Goal: Task Accomplishment & Management: Complete application form

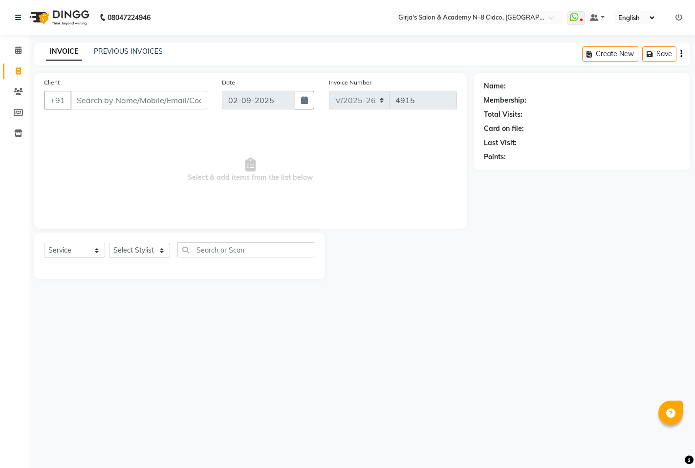
select select "66"
select select "service"
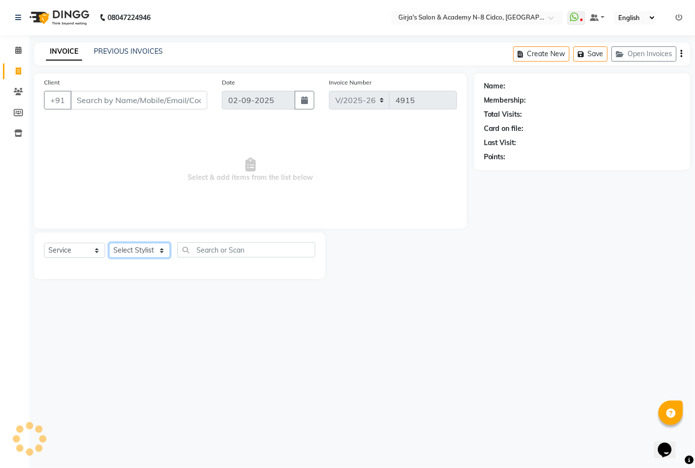
click at [140, 258] on select "Select Stylist" at bounding box center [139, 250] width 61 height 15
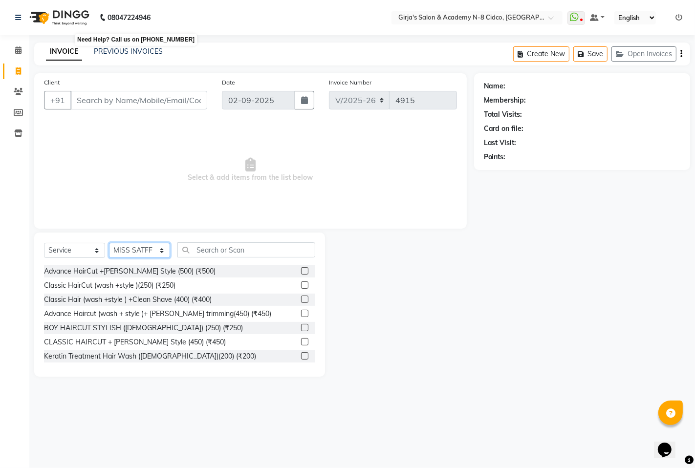
select select "40690"
click at [109, 243] on select "Select Stylist ADITYA [PERSON_NAME] BEAUTY M GIRJAS [PERSON_NAME] MISS [PERSON_…" at bounding box center [139, 250] width 61 height 15
drag, startPoint x: 208, startPoint y: 237, endPoint x: 205, endPoint y: 251, distance: 13.5
click at [208, 241] on div "Select Service Product Membership Package Voucher Prepaid Gift Card Select Styl…" at bounding box center [179, 305] width 291 height 144
click at [205, 251] on input "text" at bounding box center [246, 249] width 138 height 15
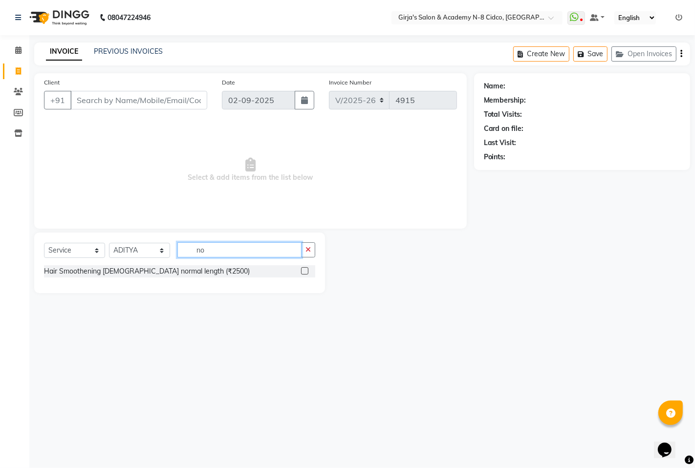
type input "n"
type input "d"
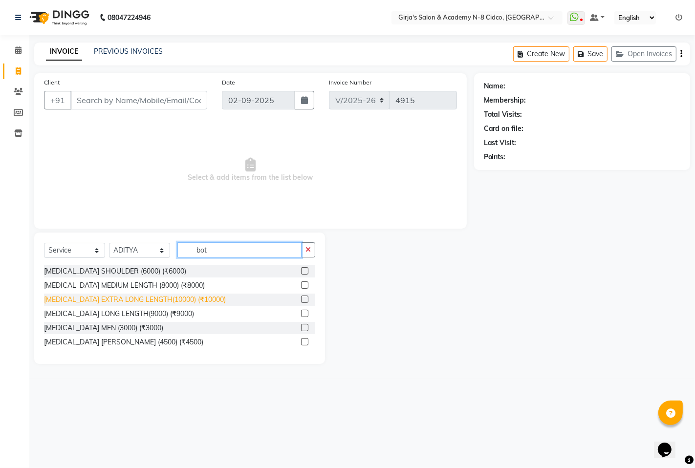
type input "bot"
click at [160, 296] on div "[MEDICAL_DATA] EXTRA LONG LENGTH(10000) (₹10000)" at bounding box center [135, 300] width 182 height 10
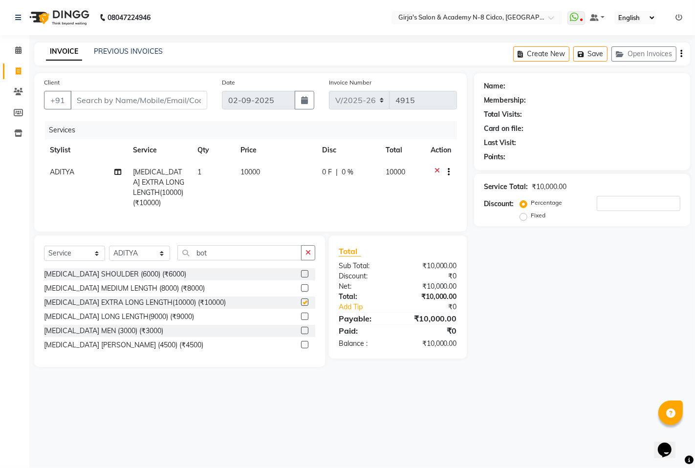
checkbox input "false"
click at [256, 171] on span "10000" at bounding box center [250, 172] width 20 height 9
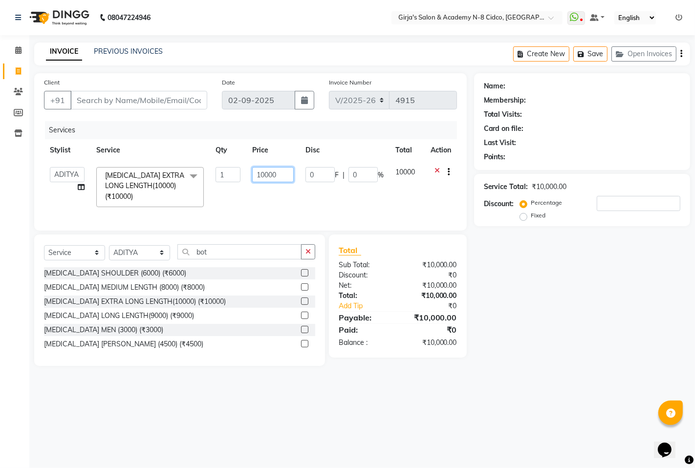
click at [261, 174] on input "10000" at bounding box center [273, 174] width 42 height 15
type input "9500"
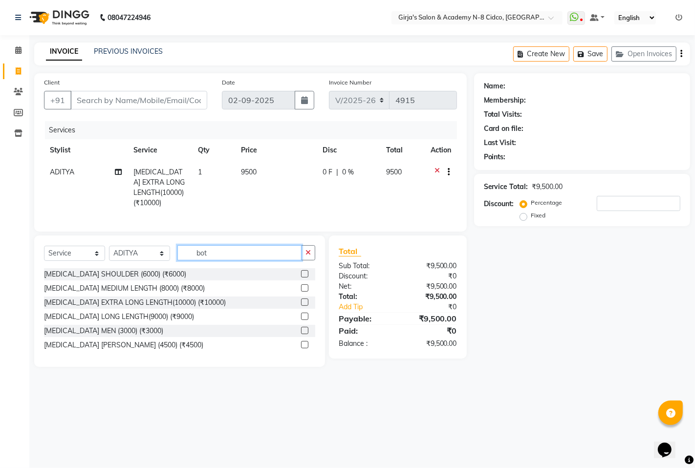
click at [221, 264] on div "Select Service Product Membership Package Voucher Prepaid Gift Card Select Styl…" at bounding box center [179, 256] width 271 height 23
click at [218, 248] on input "bot" at bounding box center [239, 252] width 124 height 15
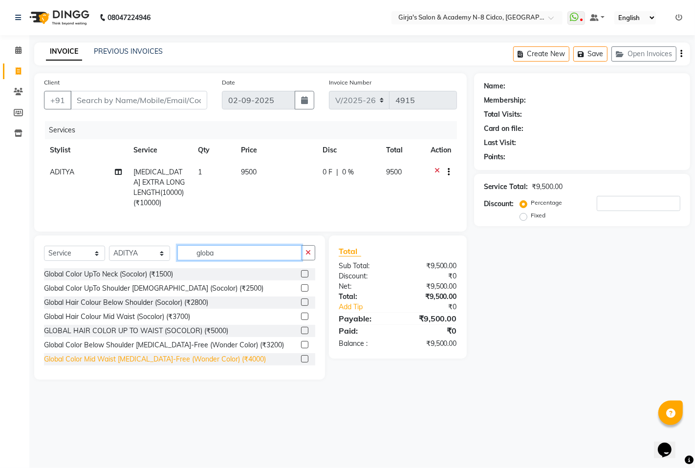
type input "globa"
click at [223, 356] on div "Global Color Mid Waist [MEDICAL_DATA]-Free (Wonder Color) (₹4000)" at bounding box center [155, 359] width 222 height 10
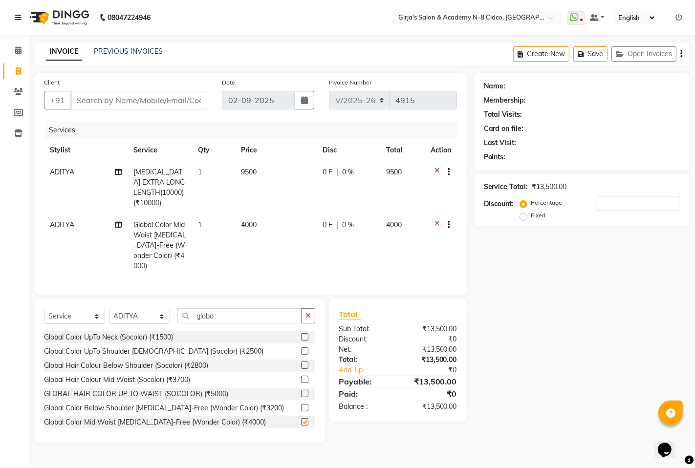
checkbox input "false"
click at [250, 214] on td "4000" at bounding box center [276, 245] width 82 height 63
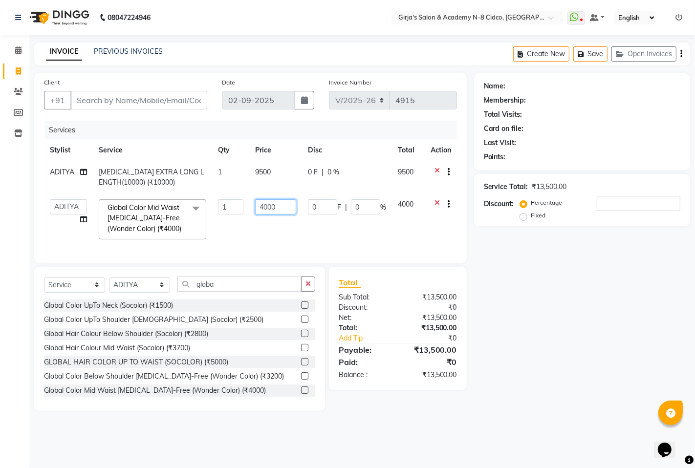
click at [271, 206] on input "4000" at bounding box center [275, 206] width 41 height 15
type input "4500"
click at [398, 300] on div "Total Sub Total: ₹13,500.00 Discount: ₹0 Net: ₹13,500.00 Total: ₹13,500.00 Add …" at bounding box center [398, 329] width 118 height 104
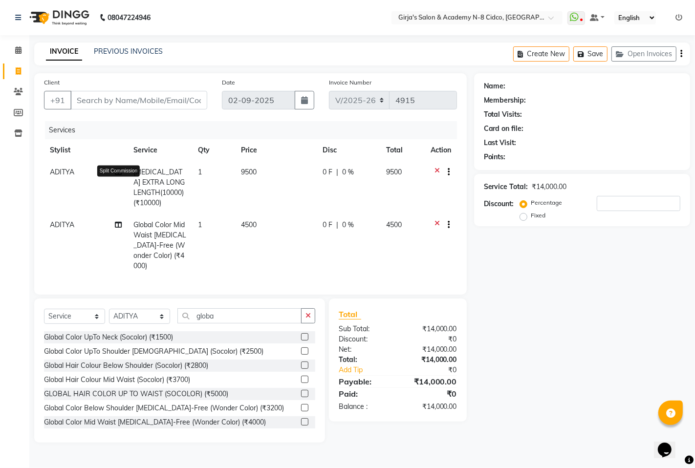
click at [118, 171] on icon at bounding box center [118, 172] width 7 height 7
select select "40690"
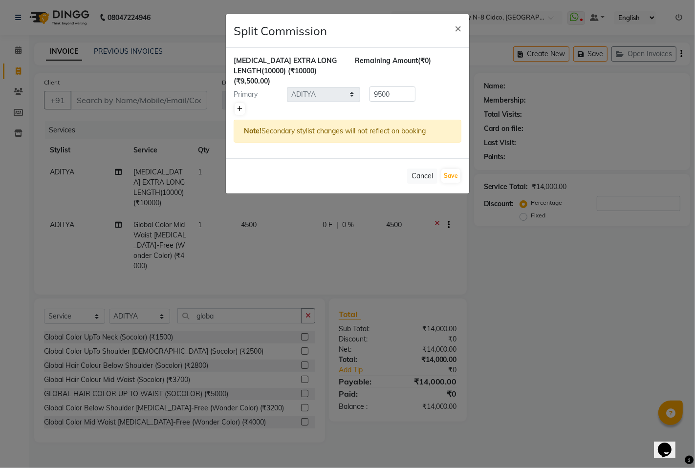
click at [240, 111] on icon at bounding box center [239, 109] width 5 height 6
type input "4750"
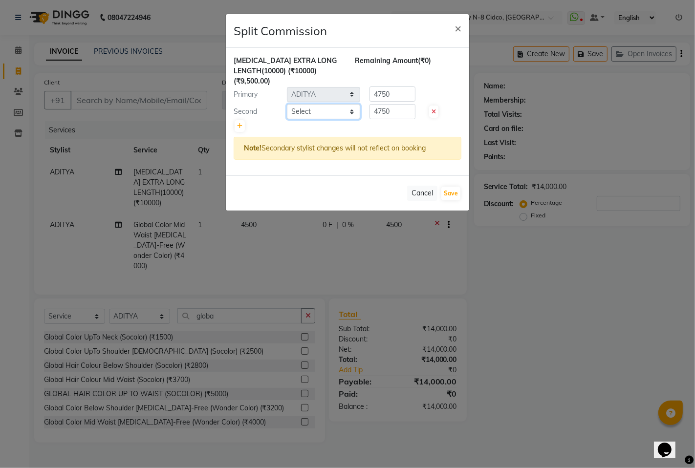
click at [311, 110] on select "Select ADITYA [PERSON_NAME] BEAUTY M GIRJAS [PERSON_NAME] MISS [PERSON_NAME] RA…" at bounding box center [323, 111] width 73 height 15
select select "85117"
click at [287, 104] on select "Select ADITYA [PERSON_NAME] BEAUTY M GIRJAS [PERSON_NAME] MISS [PERSON_NAME] RA…" at bounding box center [323, 111] width 73 height 15
click at [451, 188] on button "Save" at bounding box center [450, 194] width 19 height 14
select select "Select"
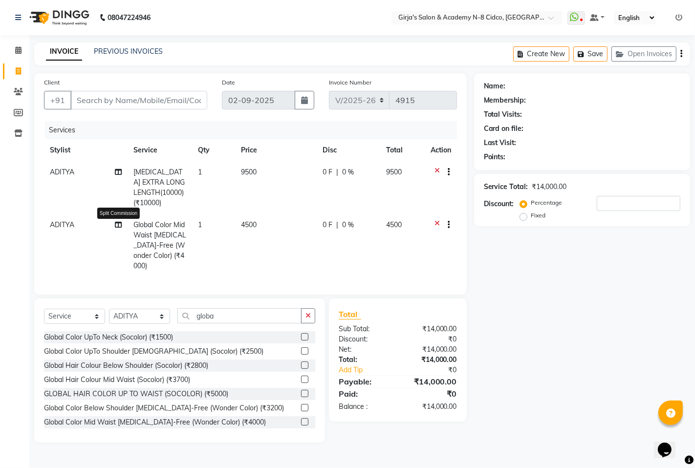
click at [118, 221] on icon at bounding box center [118, 224] width 7 height 7
select select "40690"
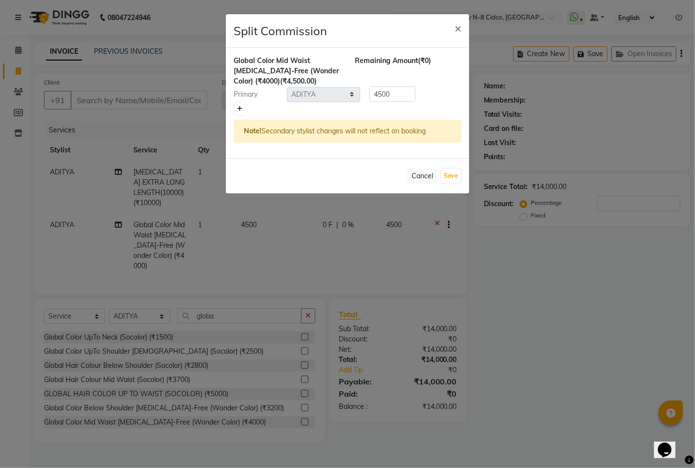
click at [238, 108] on icon at bounding box center [239, 109] width 5 height 6
type input "2250"
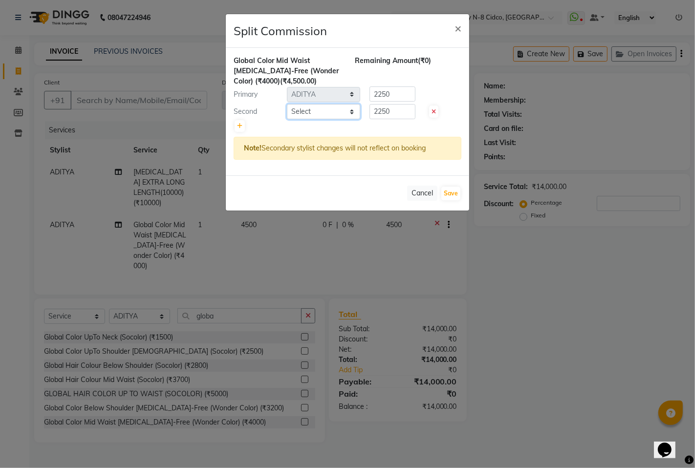
click at [301, 116] on select "Select ADITYA [PERSON_NAME] BEAUTY M GIRJAS [PERSON_NAME] MISS [PERSON_NAME] RA…" at bounding box center [323, 111] width 73 height 15
select select "85117"
click at [287, 104] on select "Select ADITYA [PERSON_NAME] BEAUTY M GIRJAS [PERSON_NAME] MISS [PERSON_NAME] RA…" at bounding box center [323, 111] width 73 height 15
click at [446, 197] on button "Save" at bounding box center [450, 194] width 19 height 14
select select "Select"
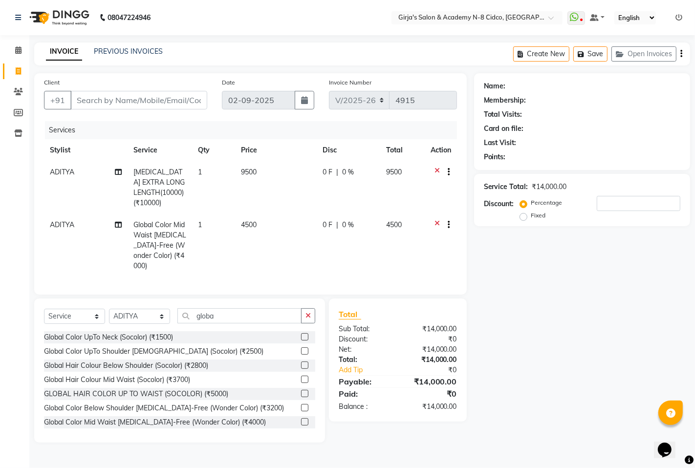
click at [249, 220] on span "4500" at bounding box center [249, 224] width 16 height 9
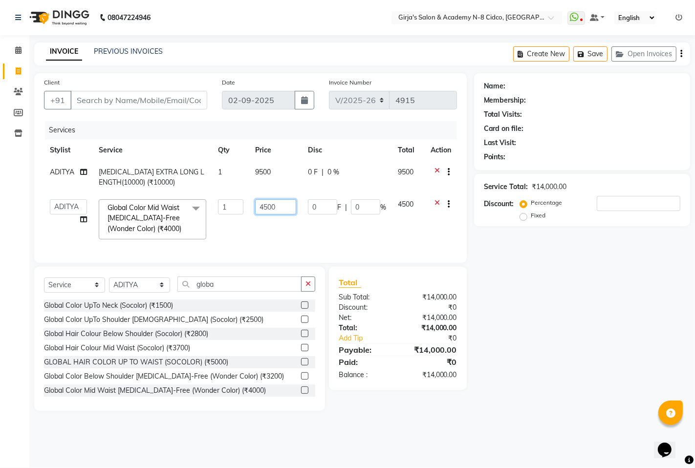
click at [259, 209] on input "4500" at bounding box center [275, 206] width 41 height 15
type input "3500"
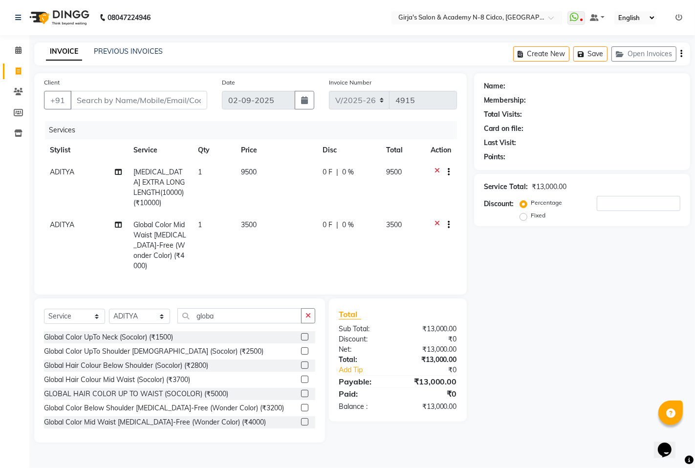
click at [396, 326] on div "Total Sub Total: ₹13,000.00 Discount: ₹0 Net: ₹13,000.00 Total: ₹13,000.00 Add …" at bounding box center [398, 360] width 118 height 104
click at [119, 221] on icon at bounding box center [118, 224] width 7 height 7
select select "40690"
select select "85117"
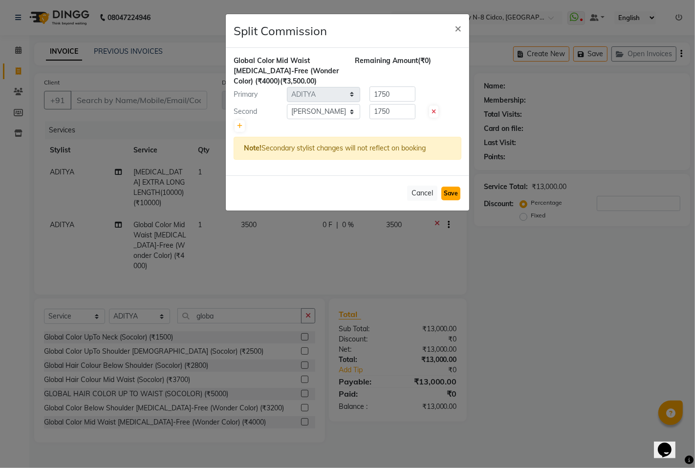
click at [446, 196] on button "Save" at bounding box center [450, 194] width 19 height 14
select select "Select"
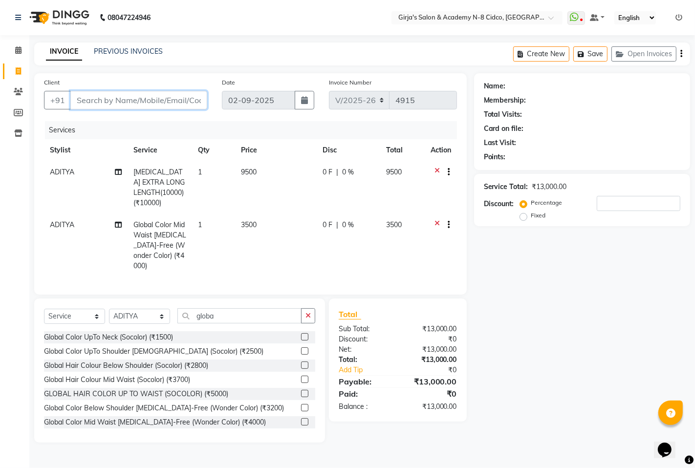
click at [179, 96] on input "Client" at bounding box center [138, 100] width 137 height 19
type input "9"
type input "0"
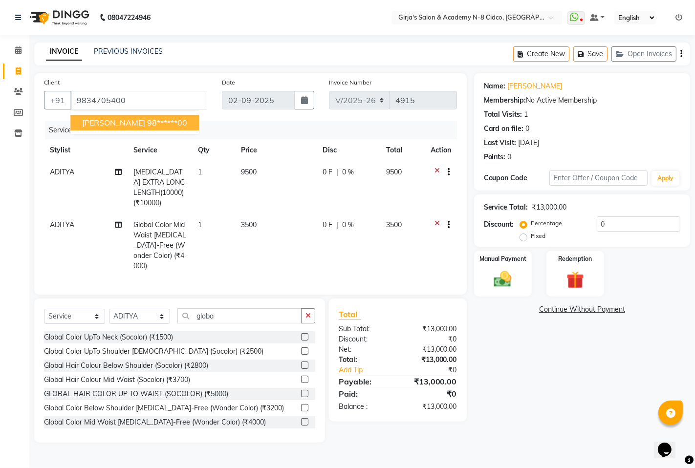
click at [156, 123] on ngb-highlight "98******00" at bounding box center [167, 123] width 40 height 10
type input "98******00"
click at [510, 290] on img at bounding box center [503, 279] width 30 height 21
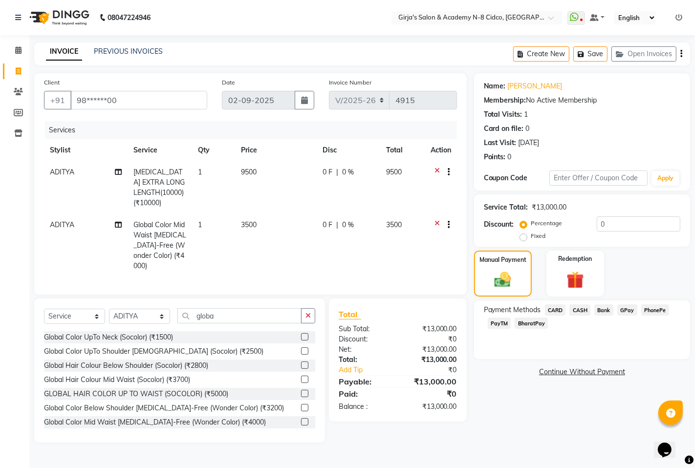
click at [557, 311] on span "CARD" at bounding box center [555, 309] width 21 height 11
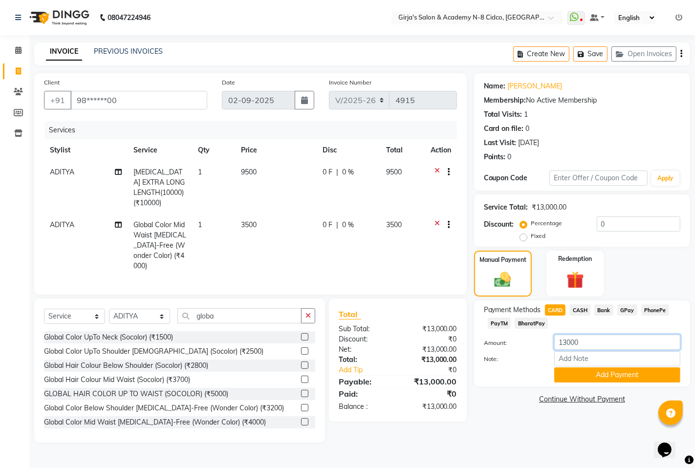
click at [590, 344] on input "13000" at bounding box center [617, 342] width 126 height 15
type input "7500"
click at [612, 378] on button "Add Payment" at bounding box center [617, 374] width 126 height 15
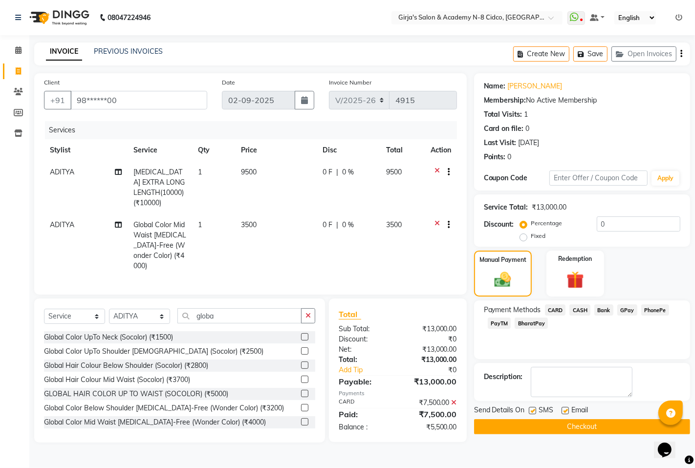
click at [650, 310] on span "PhonePe" at bounding box center [655, 309] width 28 height 11
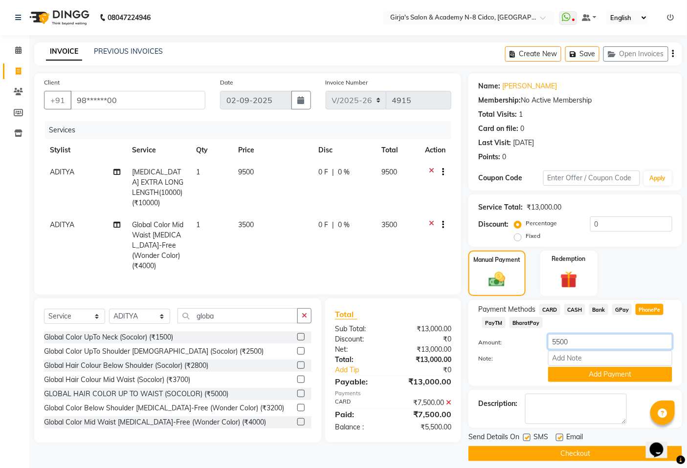
click at [585, 347] on input "5500" at bounding box center [610, 341] width 124 height 15
type input "3700"
click at [604, 372] on button "Add Payment" at bounding box center [610, 374] width 124 height 15
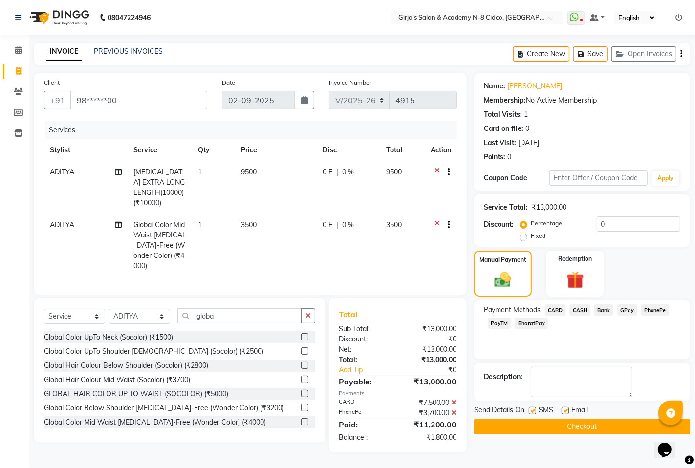
click at [570, 424] on button "Checkout" at bounding box center [582, 426] width 216 height 15
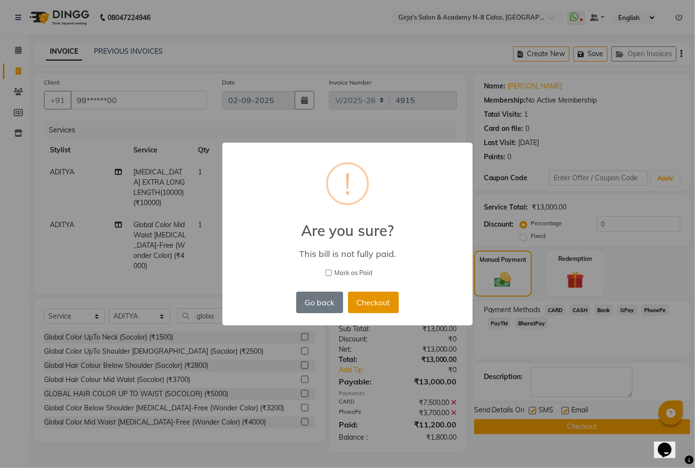
click at [372, 303] on button "Checkout" at bounding box center [373, 303] width 51 height 22
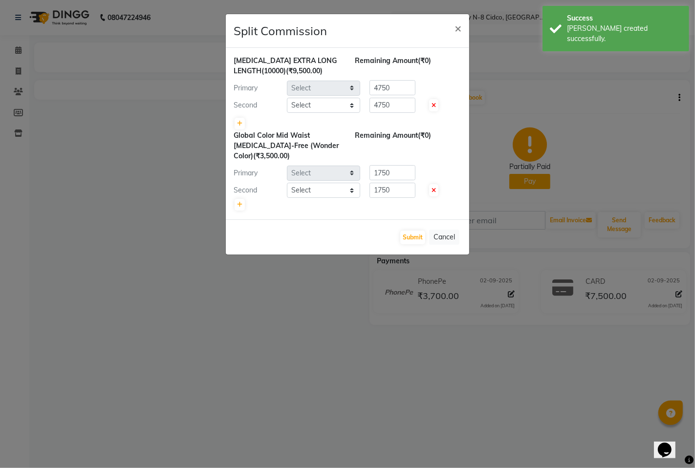
select select "40690"
select select "85117"
select select "40690"
select select "85117"
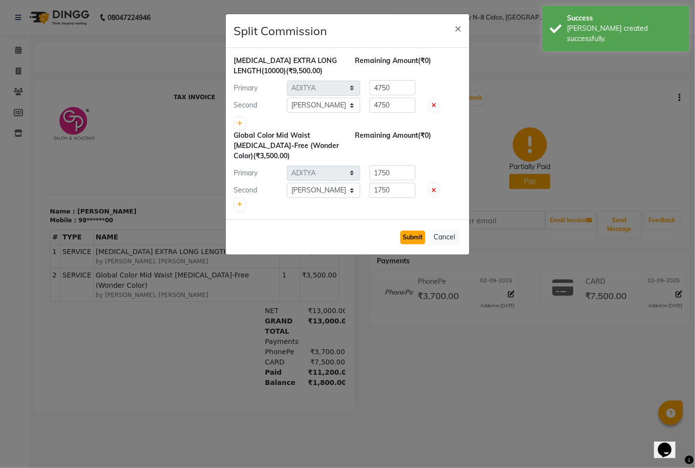
click at [410, 236] on button "Submit" at bounding box center [412, 238] width 25 height 14
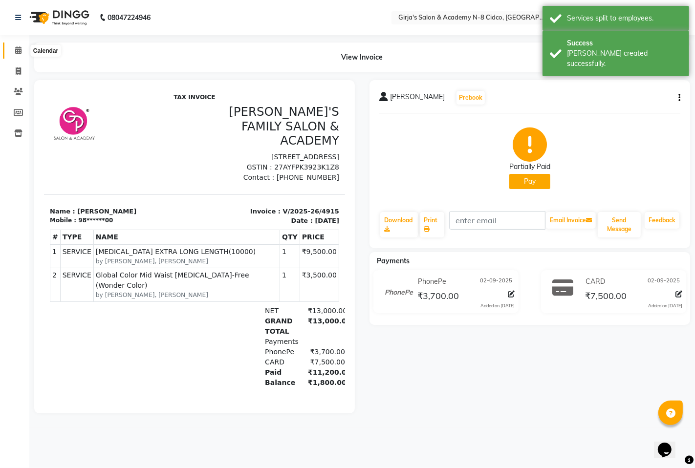
click at [12, 50] on span at bounding box center [18, 50] width 17 height 11
